Goal: Navigation & Orientation: Find specific page/section

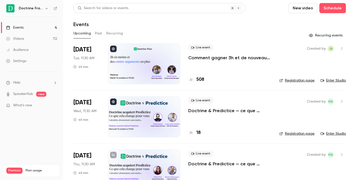
click at [48, 10] on button "button" at bounding box center [47, 8] width 6 height 6
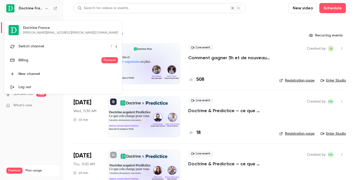
click at [41, 48] on span "Switch channel" at bounding box center [31, 46] width 26 height 5
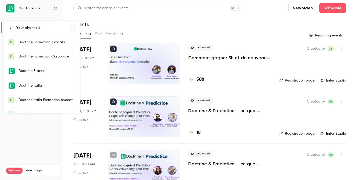
click at [40, 42] on div "Doctrine Formation Avocats" at bounding box center [47, 42] width 58 height 5
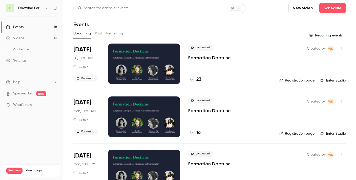
click at [46, 8] on icon "button" at bounding box center [46, 8] width 2 height 1
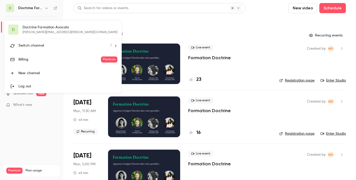
click at [64, 43] on div "Switch channel 7" at bounding box center [64, 45] width 93 height 5
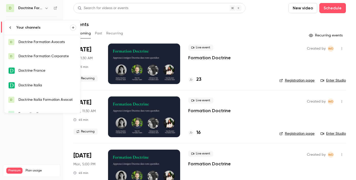
click at [68, 55] on div "Doctrine Formation Corporate" at bounding box center [47, 56] width 58 height 5
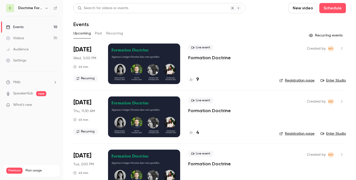
click at [98, 33] on button "Past" at bounding box center [98, 33] width 7 height 8
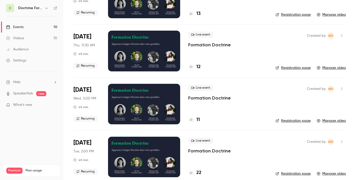
scroll to position [67, 0]
